Goal: Find specific page/section: Find specific page/section

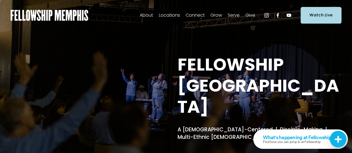
click at [0, 0] on span "Men" at bounding box center [0, 0] width 0 height 0
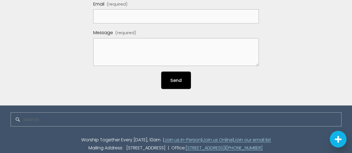
scroll to position [479, 0]
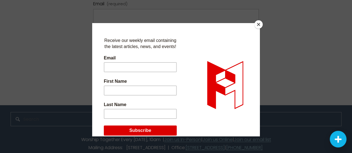
click at [259, 24] on button "Close" at bounding box center [258, 24] width 8 height 8
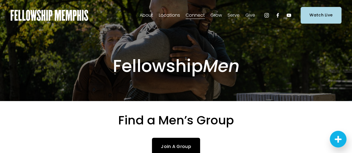
scroll to position [0, 0]
click at [0, 0] on span "Staff" at bounding box center [0, 0] width 0 height 0
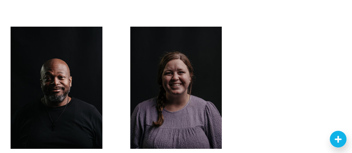
scroll to position [778, 0]
